Goal: Task Accomplishment & Management: Use online tool/utility

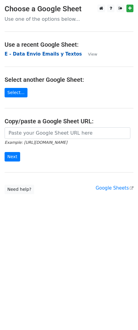
click at [30, 54] on strong "E - Data Envio Emails y Textos" at bounding box center [43, 53] width 77 height 5
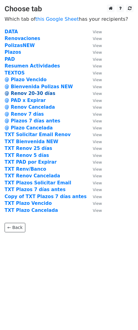
click at [40, 93] on strong "@ Renov 20-30 días" at bounding box center [30, 93] width 51 height 5
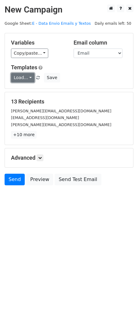
click at [29, 80] on link "Load..." at bounding box center [23, 77] width 24 height 9
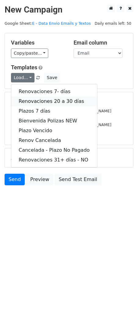
click at [54, 99] on link "Renovaciones 20 a 30 días" at bounding box center [54, 101] width 86 height 10
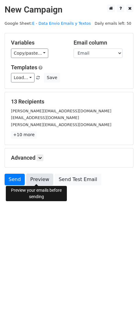
click at [36, 182] on link "Preview" at bounding box center [39, 180] width 27 height 12
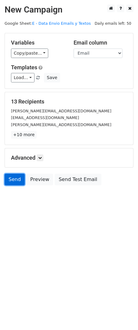
click at [16, 177] on link "Send" at bounding box center [15, 180] width 20 height 12
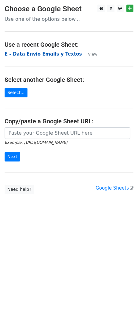
click at [30, 55] on strong "E - Data Envio Emails y Textos" at bounding box center [43, 53] width 77 height 5
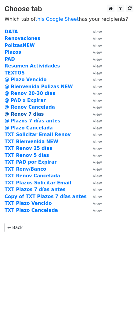
click at [34, 113] on strong "@ Renov 7 días" at bounding box center [24, 113] width 39 height 5
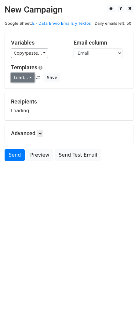
click at [29, 78] on link "Load..." at bounding box center [23, 77] width 24 height 9
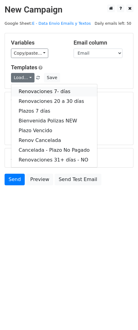
click at [56, 91] on link "Renovaciones 7- días" at bounding box center [54, 92] width 86 height 10
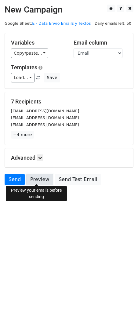
click at [38, 180] on link "Preview" at bounding box center [39, 180] width 27 height 12
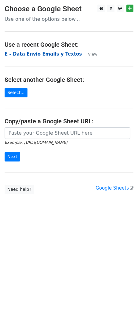
click at [35, 55] on strong "E - Data Envio Emails y Textos" at bounding box center [43, 53] width 77 height 5
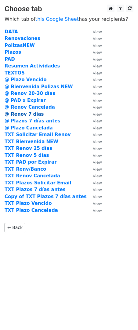
click at [35, 114] on strong "@ Renov 7 días" at bounding box center [24, 113] width 39 height 5
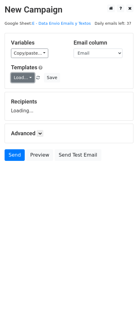
click at [24, 76] on link "Load..." at bounding box center [23, 77] width 24 height 9
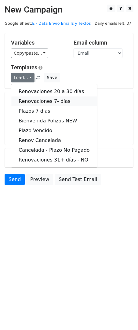
click at [50, 100] on link "Renovaciones 7- días" at bounding box center [54, 101] width 86 height 10
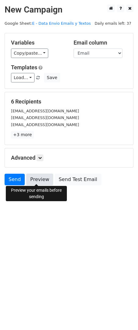
click at [38, 180] on link "Preview" at bounding box center [39, 180] width 27 height 12
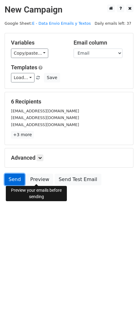
click at [17, 179] on link "Send" at bounding box center [15, 180] width 20 height 12
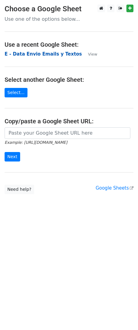
click at [33, 55] on strong "E - Data Envio Emails y Textos" at bounding box center [43, 53] width 77 height 5
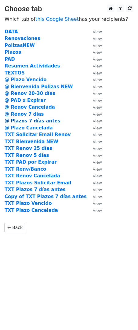
click at [40, 121] on strong "@ Plazos 7 días antes" at bounding box center [33, 120] width 56 height 5
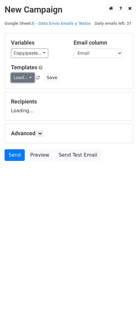
click at [19, 78] on link "Load..." at bounding box center [23, 77] width 24 height 9
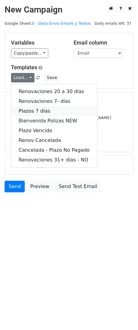
click at [52, 112] on link "Plazos 7 días" at bounding box center [54, 111] width 86 height 10
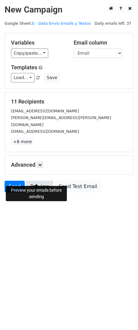
click at [32, 181] on link "Preview" at bounding box center [39, 187] width 27 height 12
click at [21, 181] on link "Send" at bounding box center [15, 187] width 20 height 12
